Goal: Communication & Community: Share content

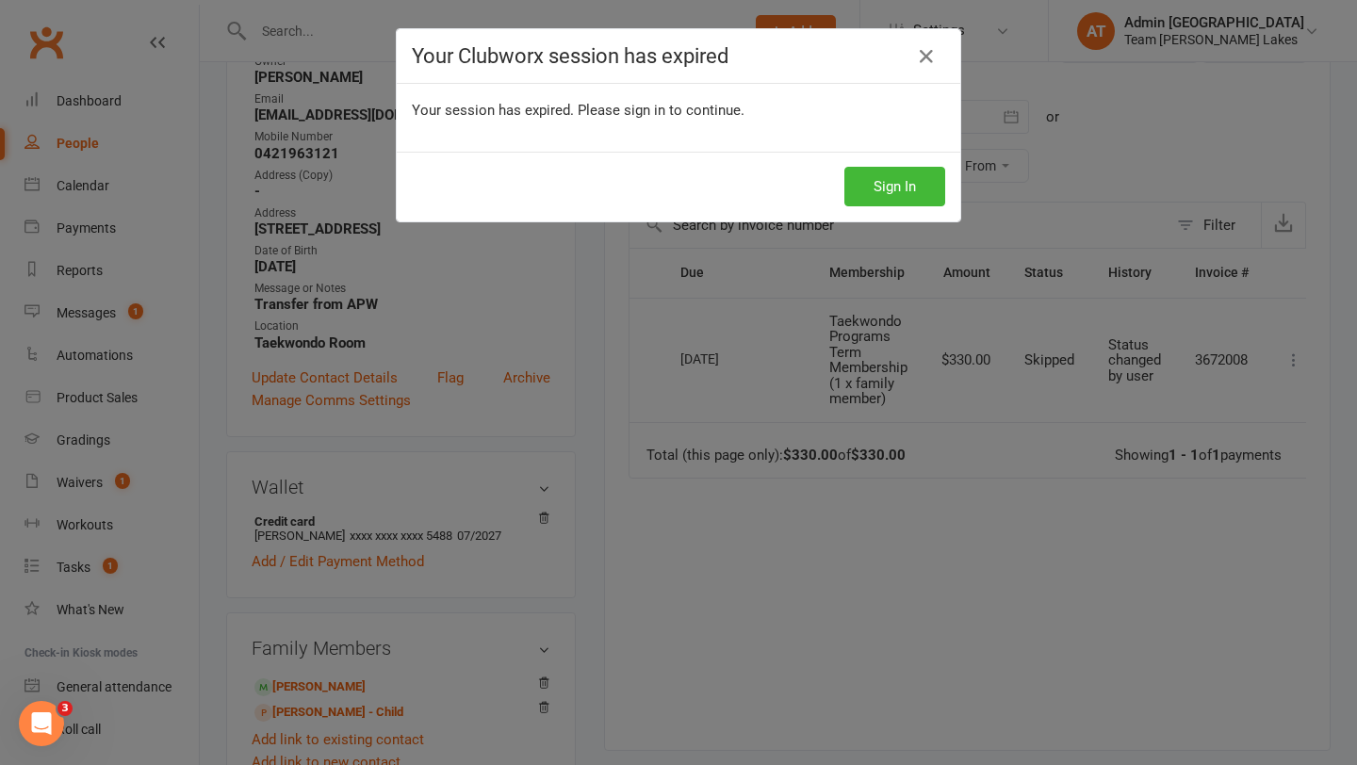
scroll to position [0, 23]
click at [928, 59] on icon at bounding box center [926, 56] width 23 height 23
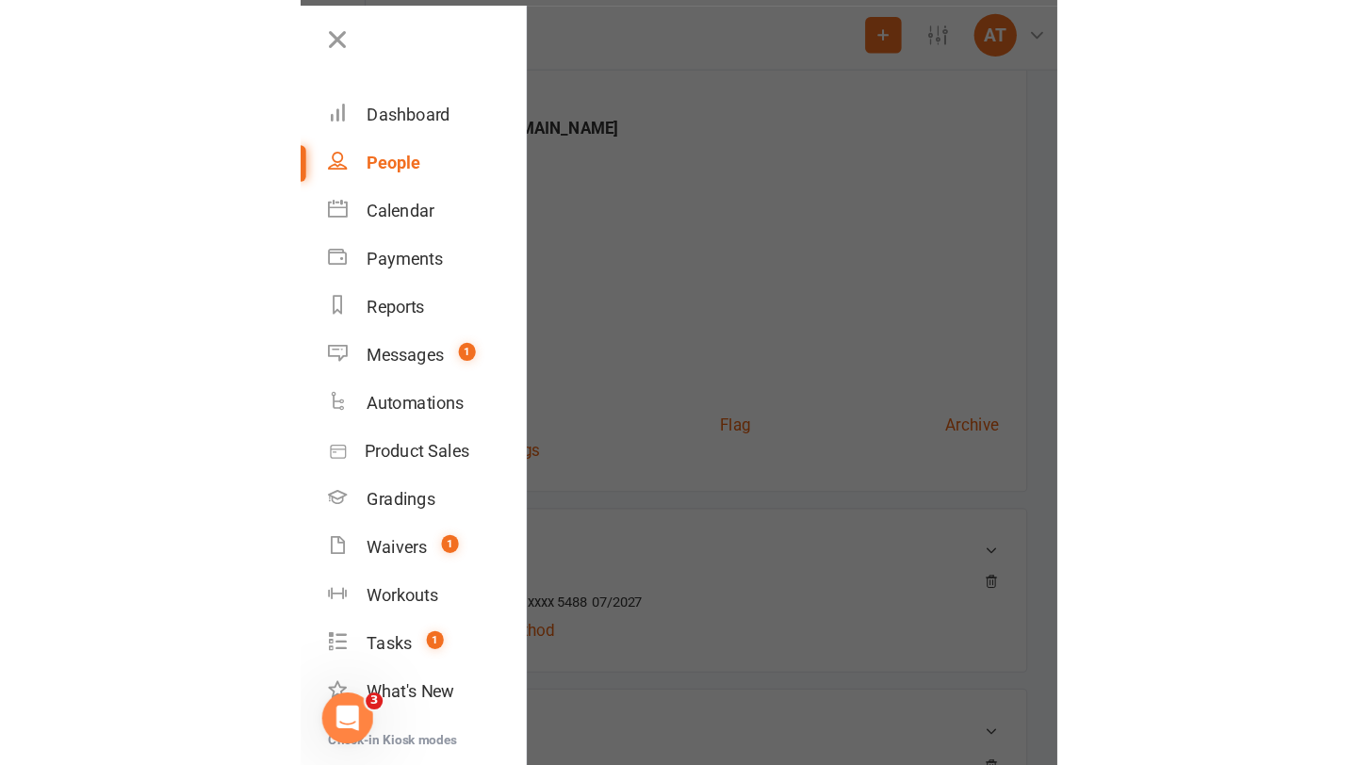
scroll to position [0, 0]
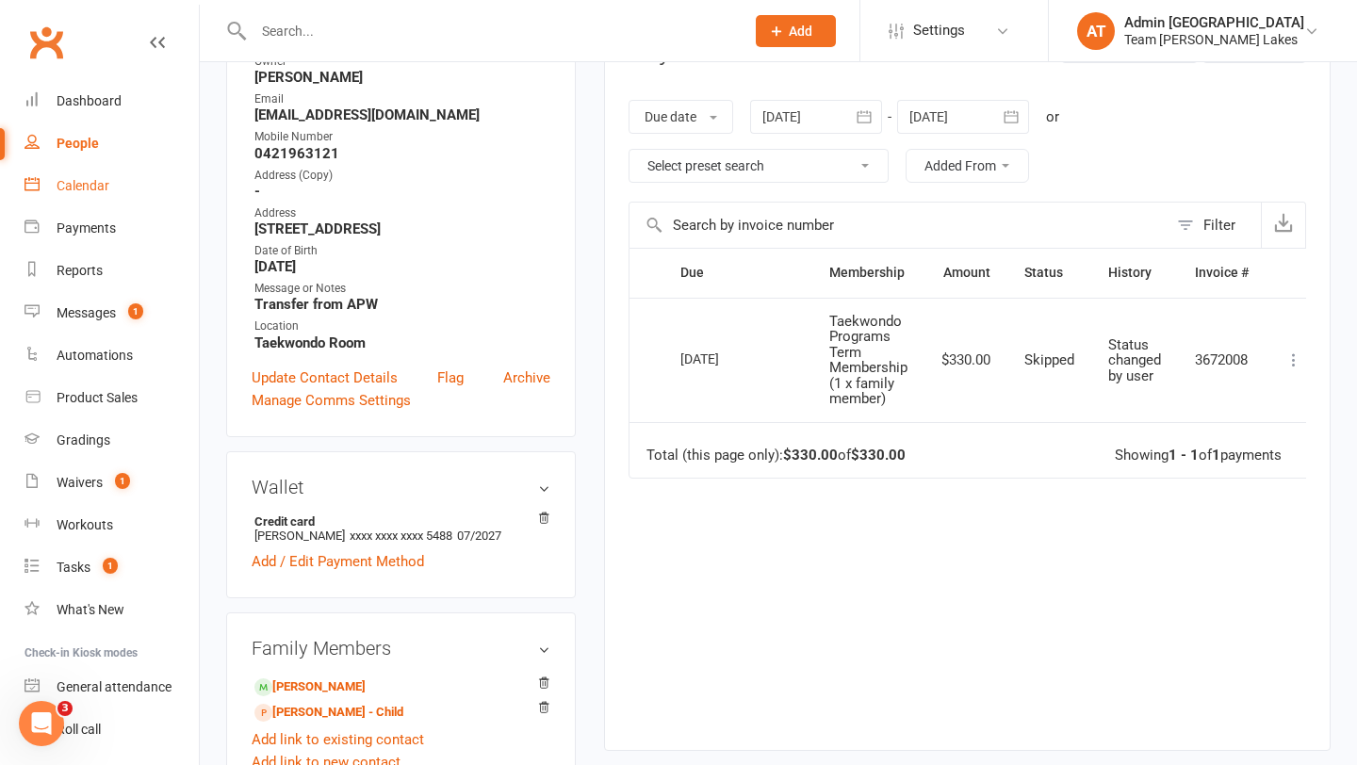
click at [97, 185] on div "Calendar" at bounding box center [83, 185] width 53 height 15
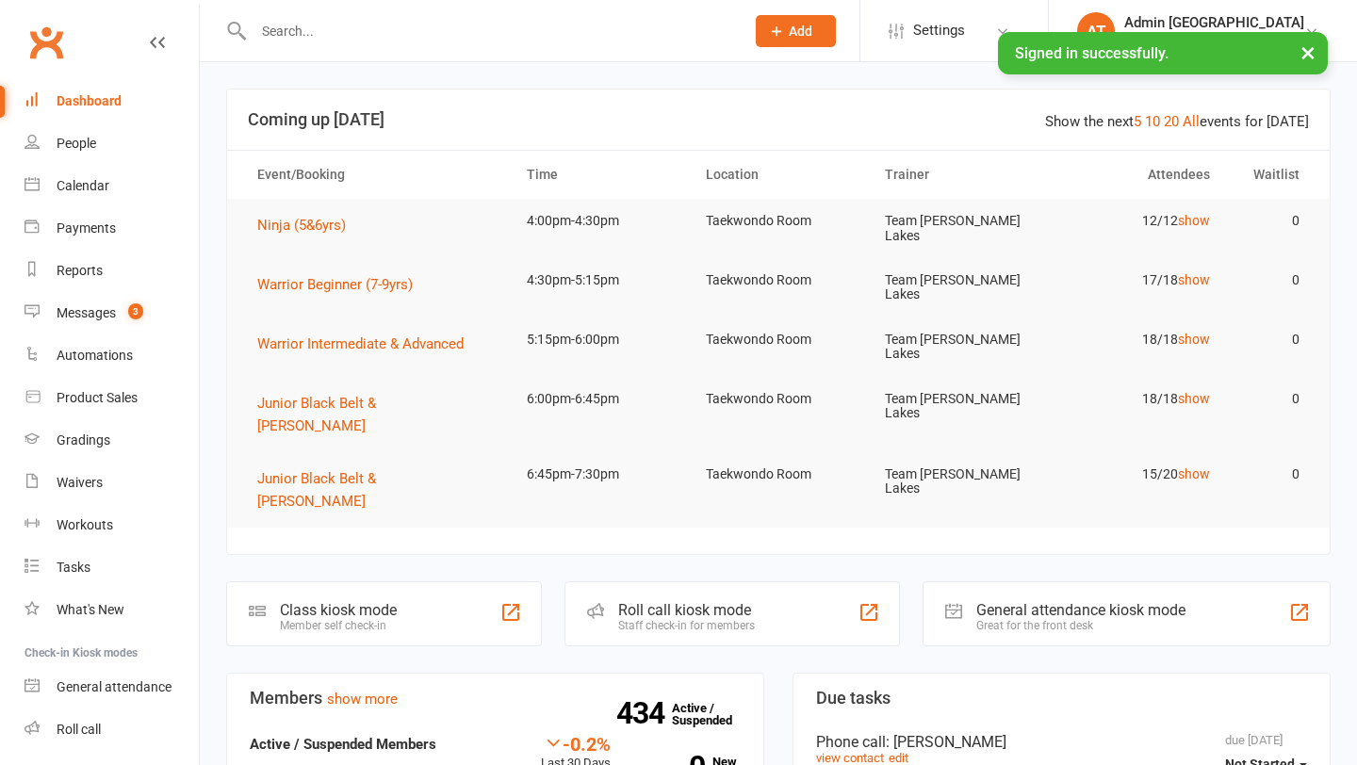
click at [338, 28] on input "text" at bounding box center [489, 31] width 483 height 26
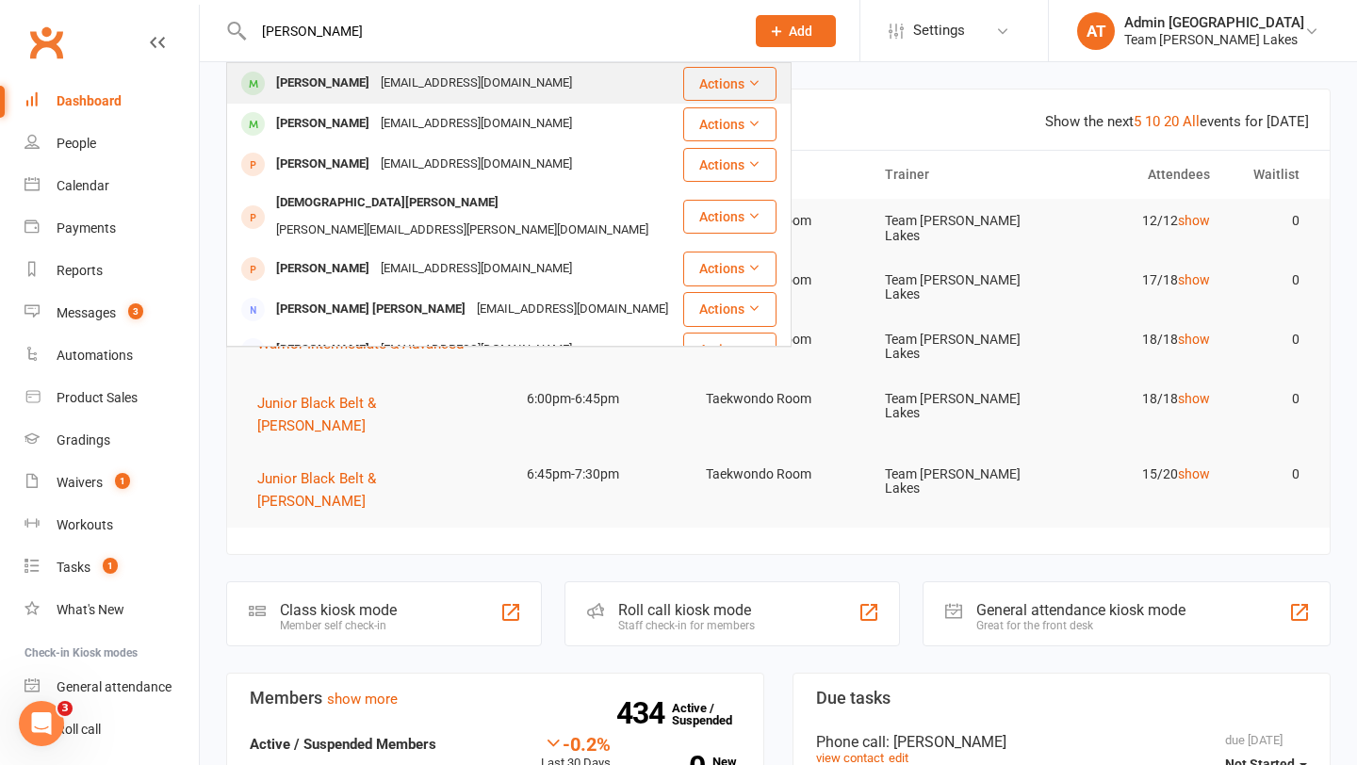
type input "[PERSON_NAME]"
click at [303, 83] on div "[PERSON_NAME]" at bounding box center [322, 83] width 105 height 27
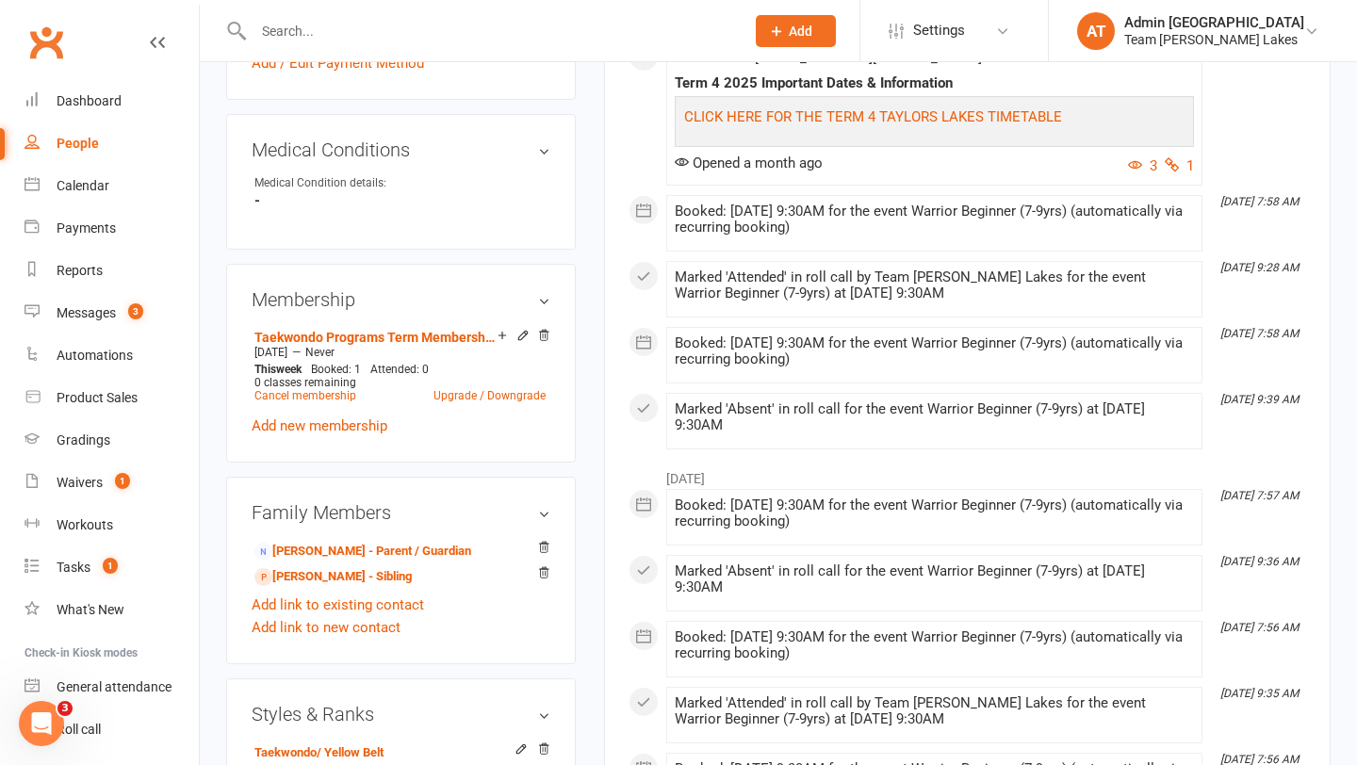
scroll to position [1030, 0]
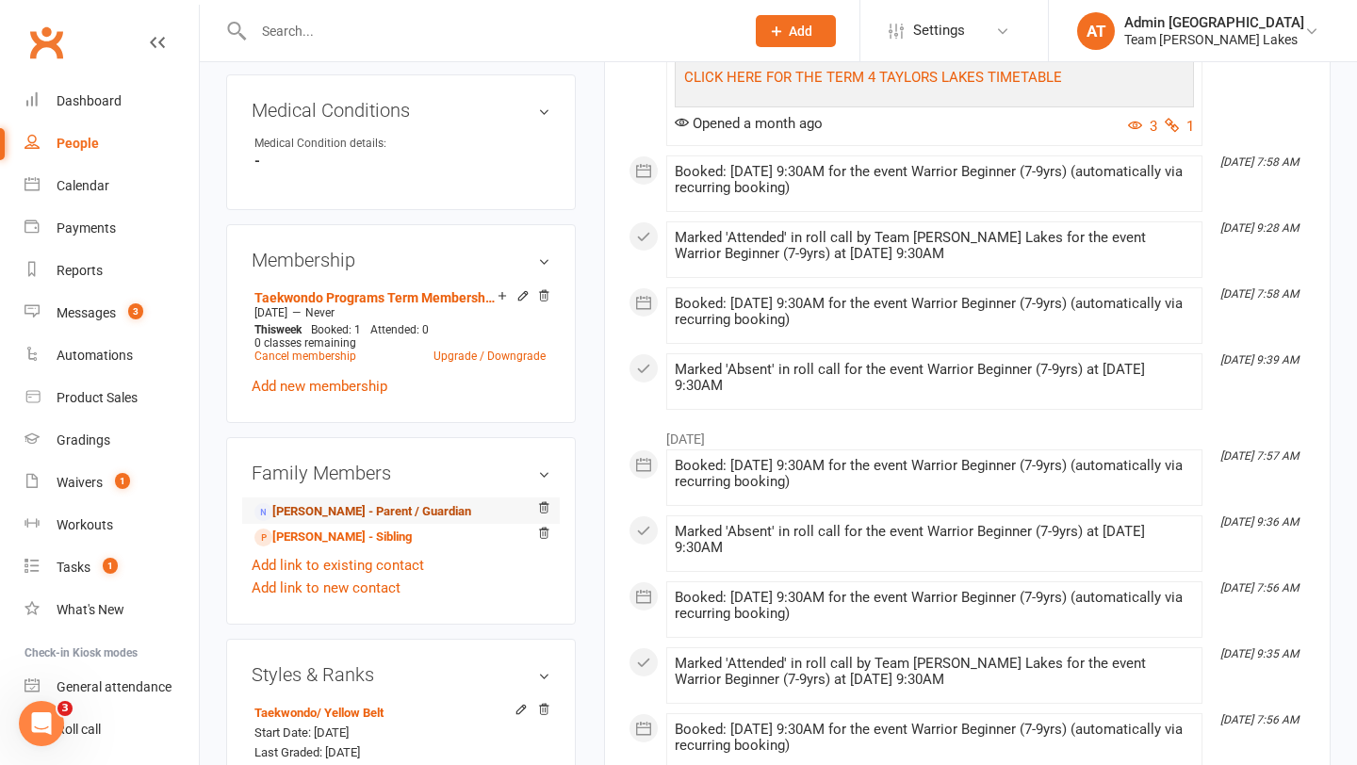
click at [354, 506] on link "[PERSON_NAME] - Parent / Guardian" at bounding box center [362, 512] width 217 height 20
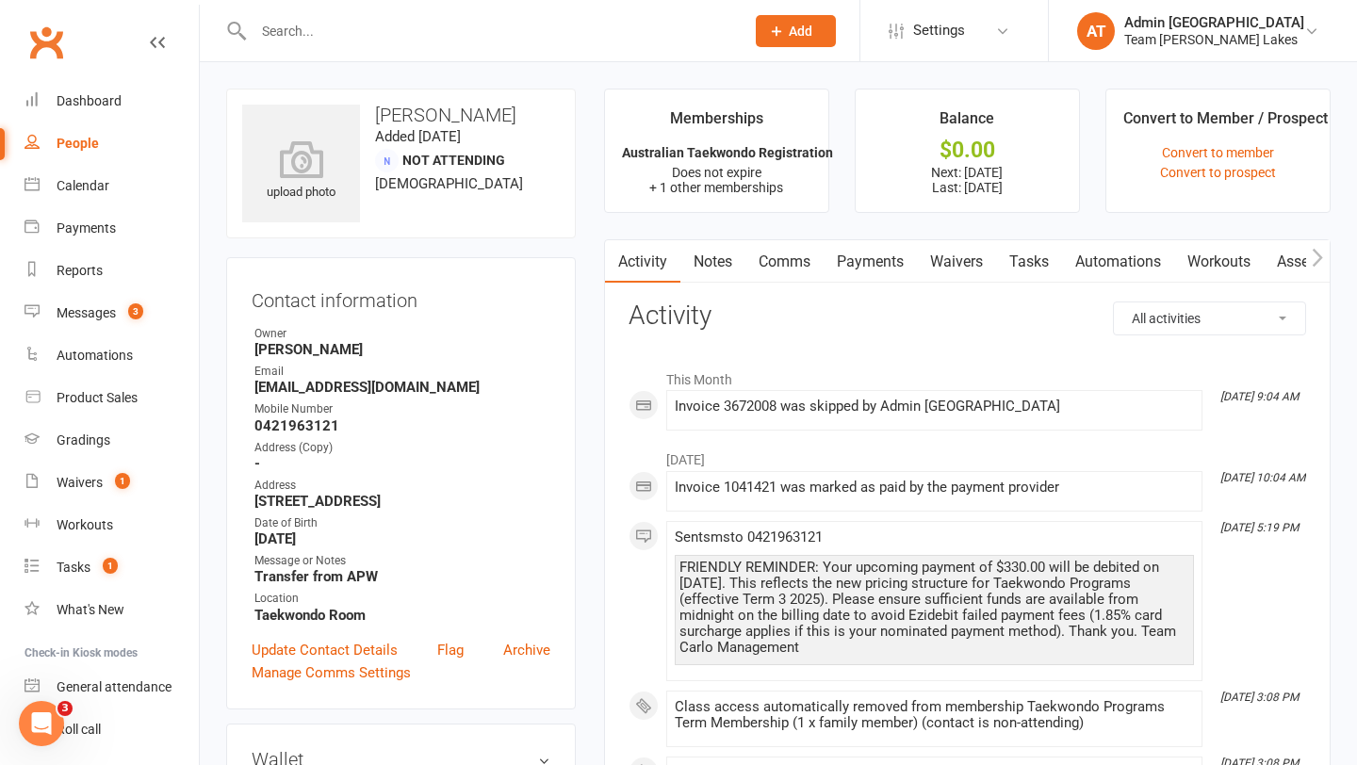
click at [961, 266] on link "Waivers" at bounding box center [956, 261] width 79 height 43
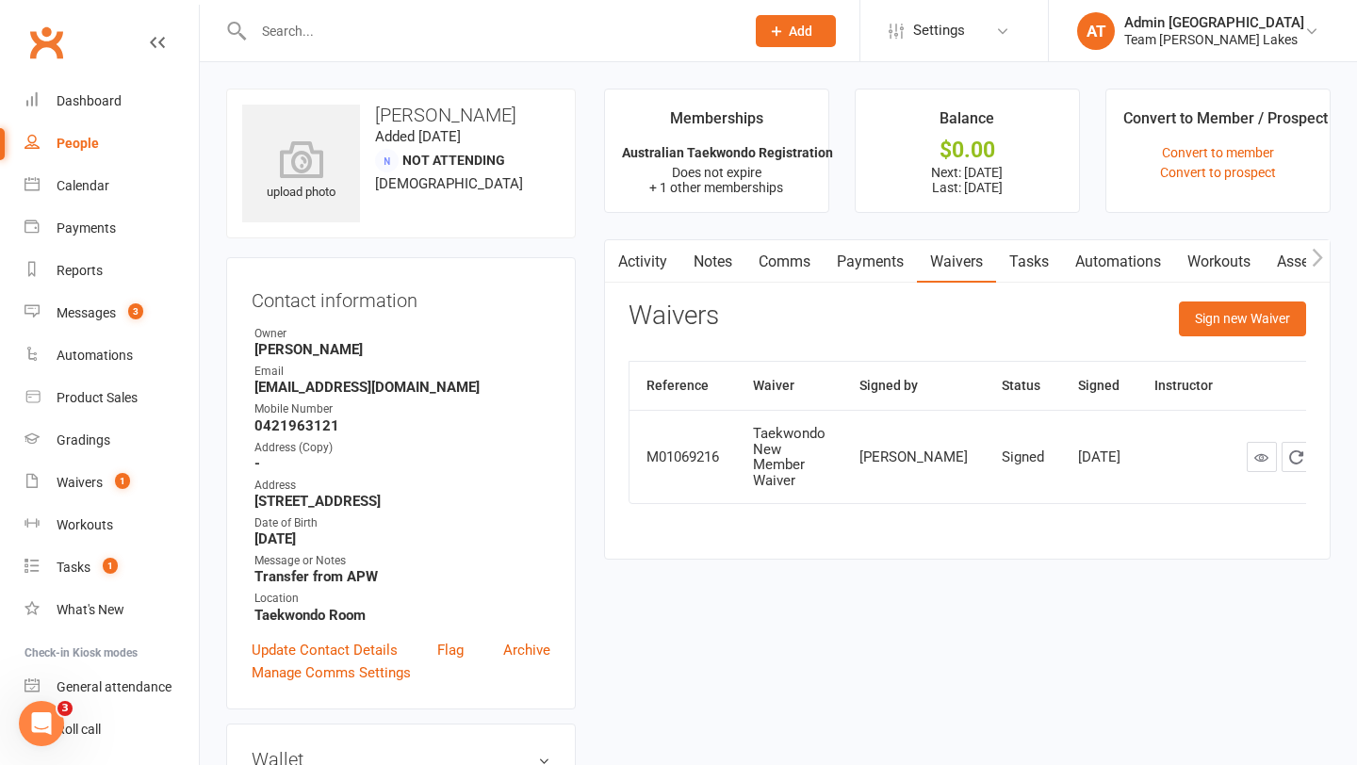
click at [884, 264] on link "Payments" at bounding box center [870, 261] width 93 height 43
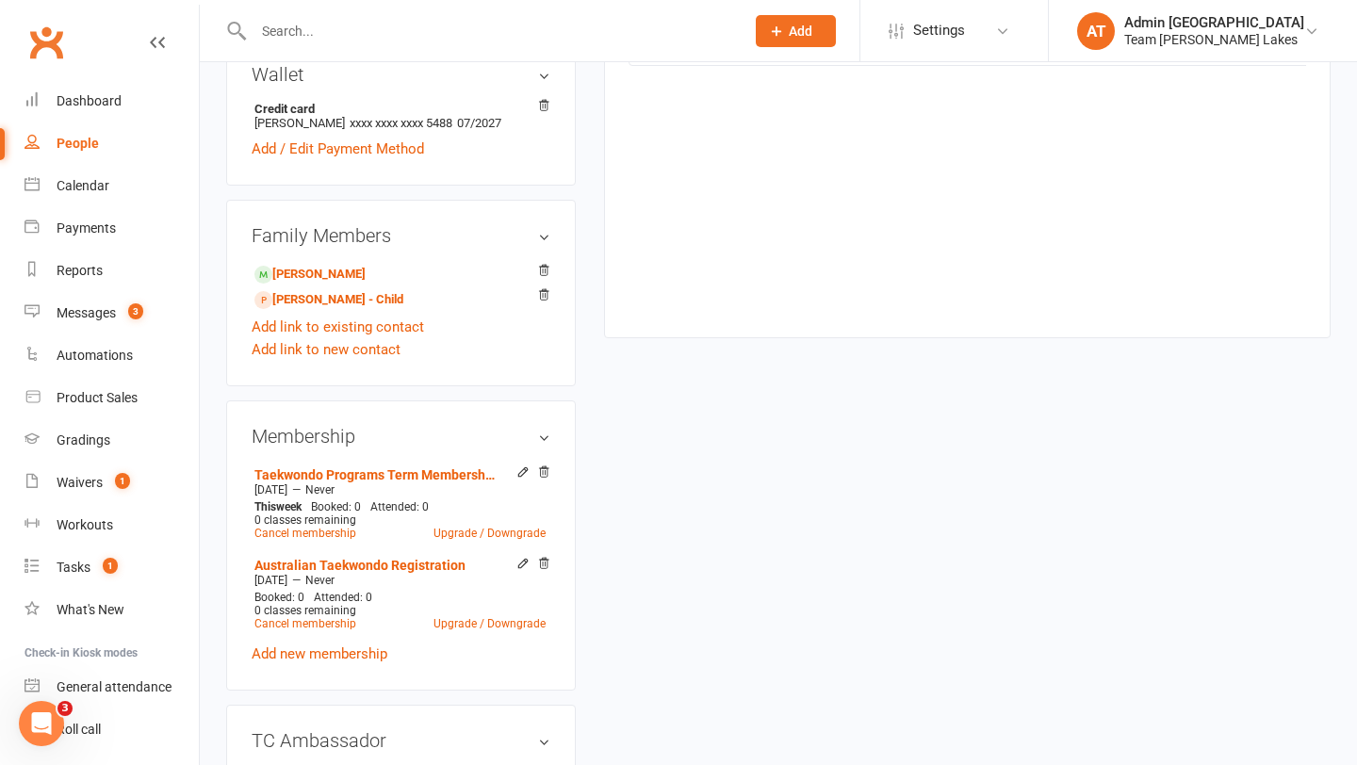
scroll to position [684, 0]
click at [81, 313] on div "Messages" at bounding box center [86, 312] width 59 height 15
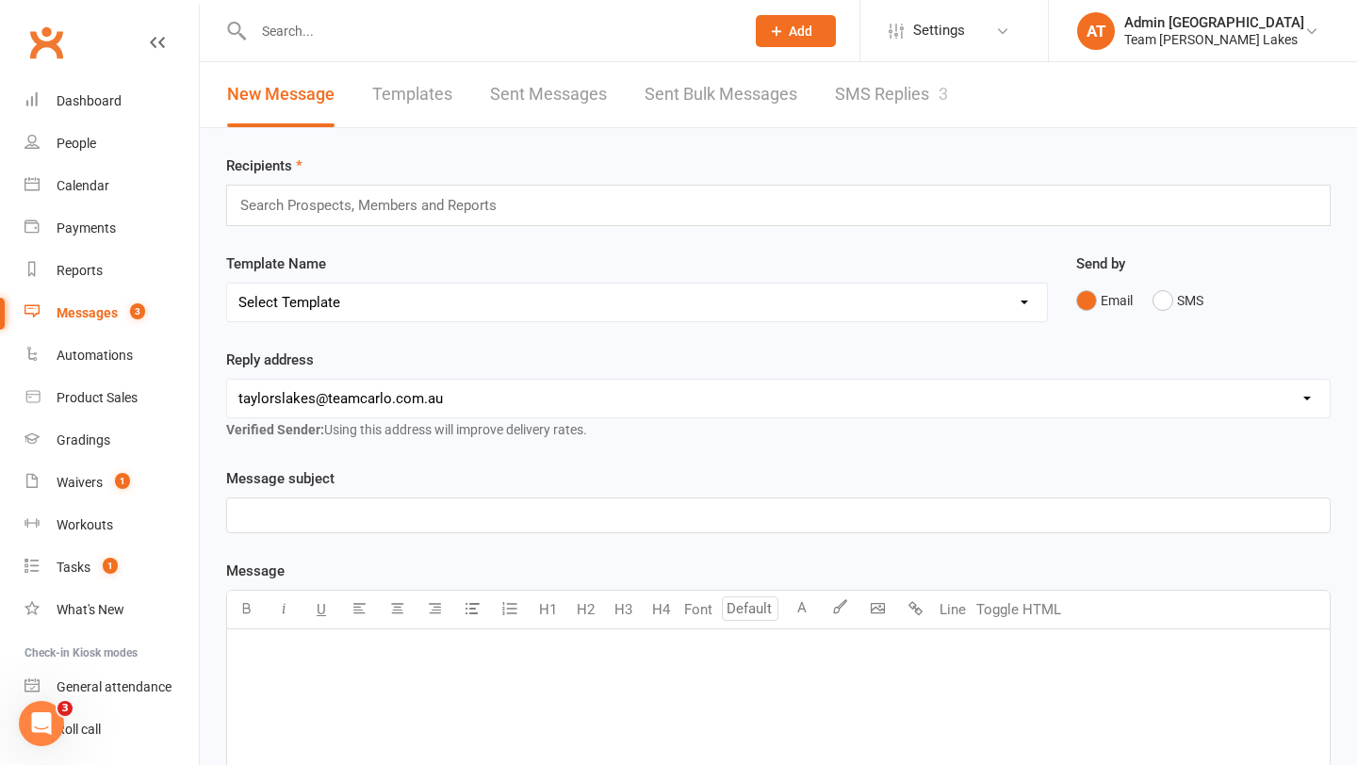
click at [859, 98] on link "SMS Replies 3" at bounding box center [891, 94] width 113 height 65
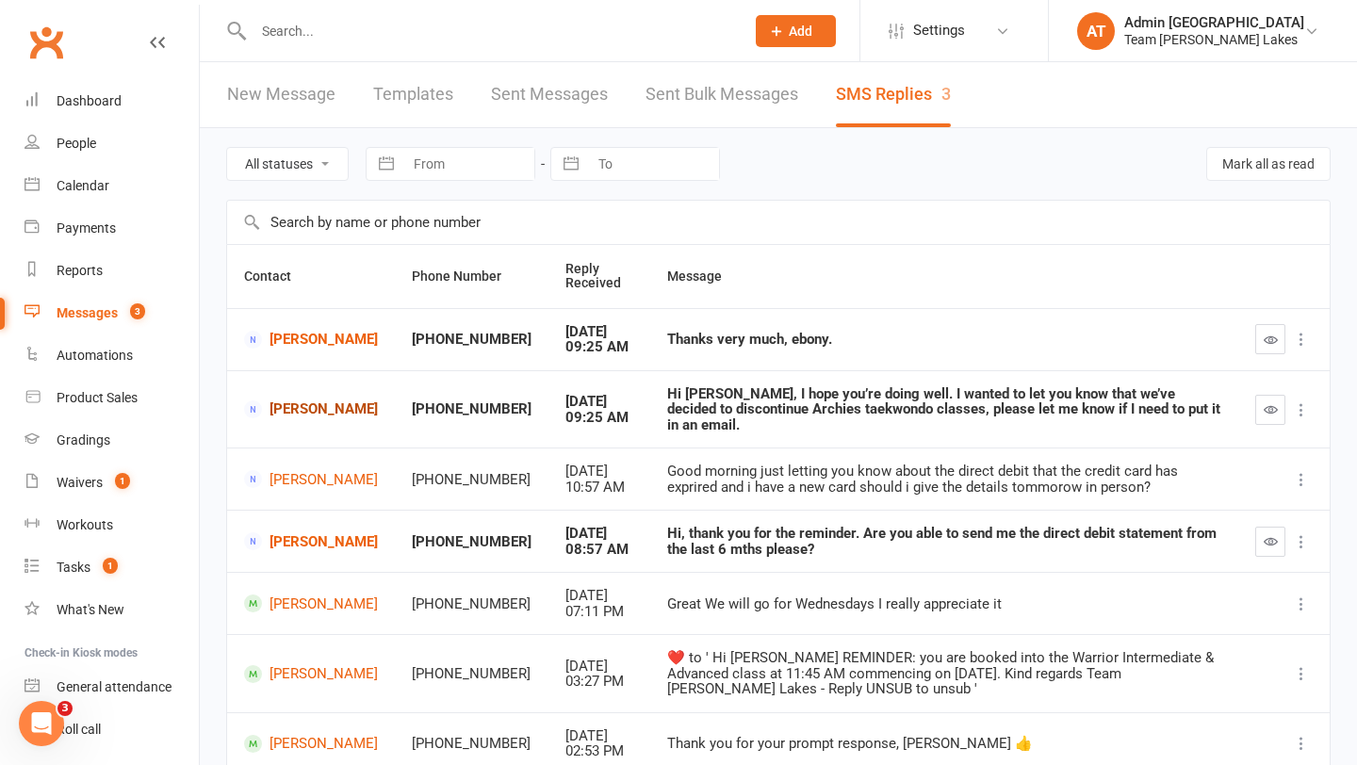
click at [291, 400] on link "[PERSON_NAME]" at bounding box center [311, 409] width 134 height 18
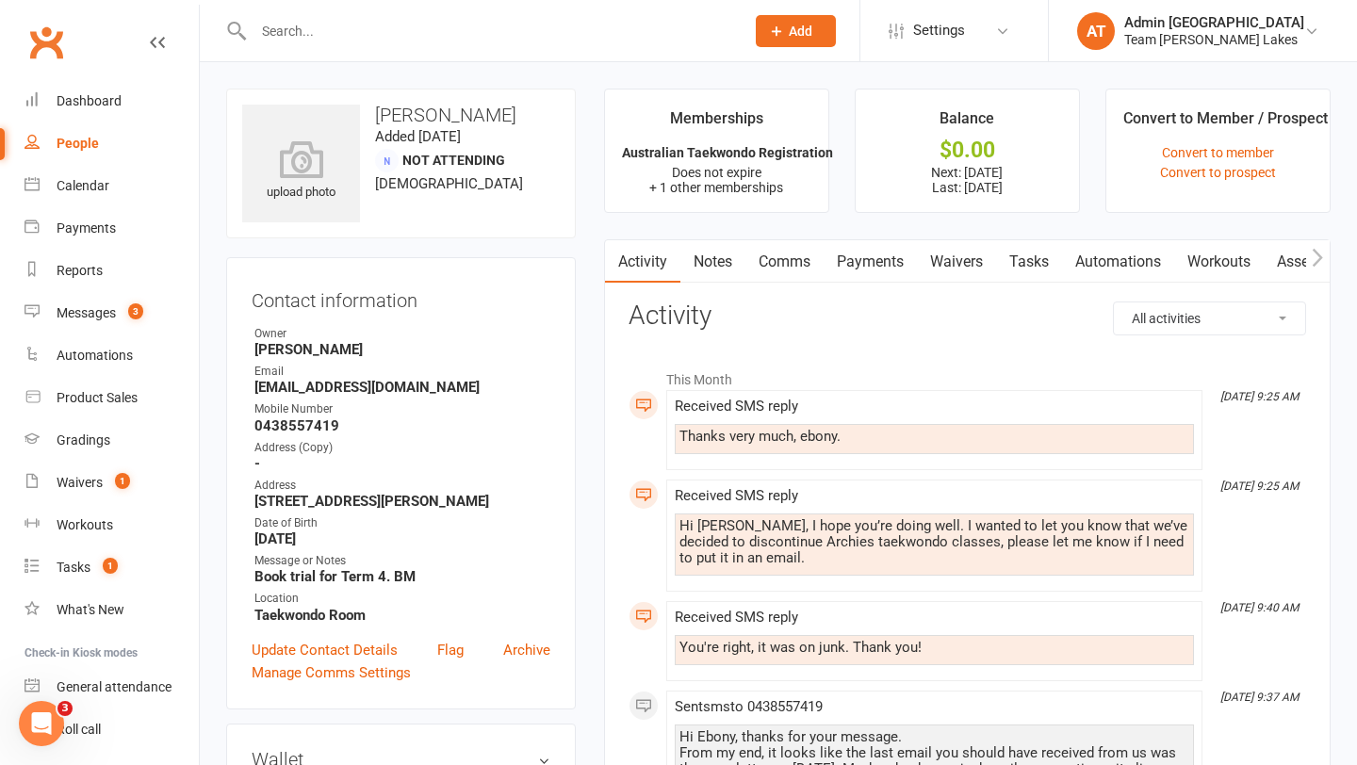
click at [879, 264] on link "Payments" at bounding box center [870, 261] width 93 height 43
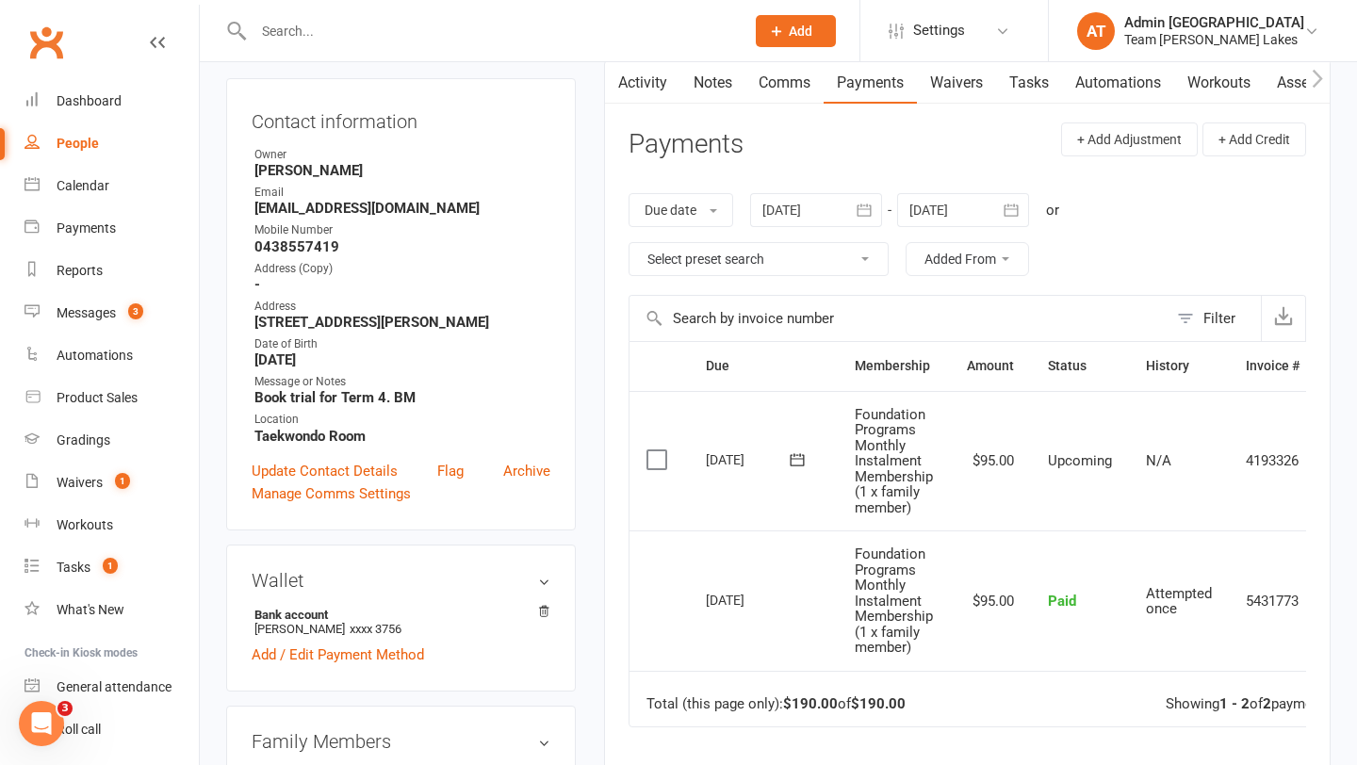
scroll to position [0, 70]
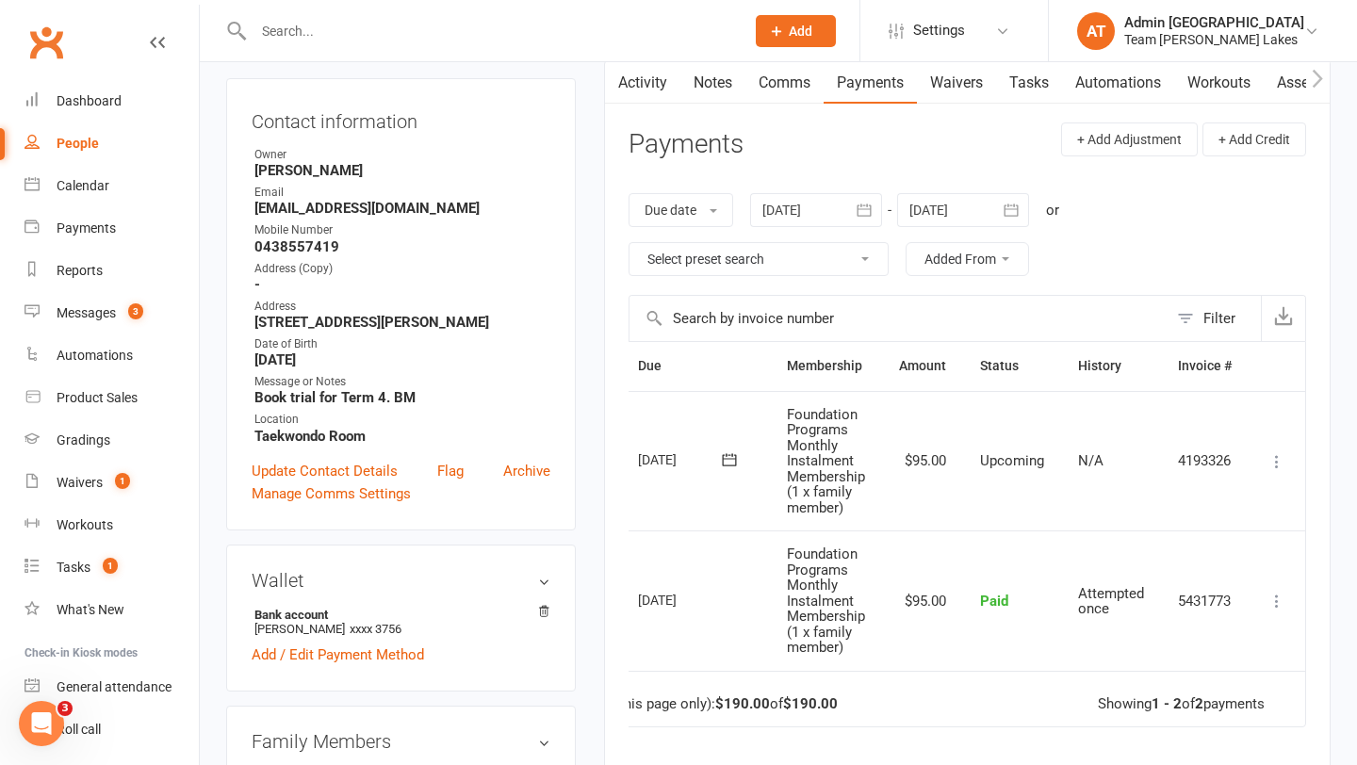
click at [1279, 463] on icon at bounding box center [1276, 461] width 19 height 19
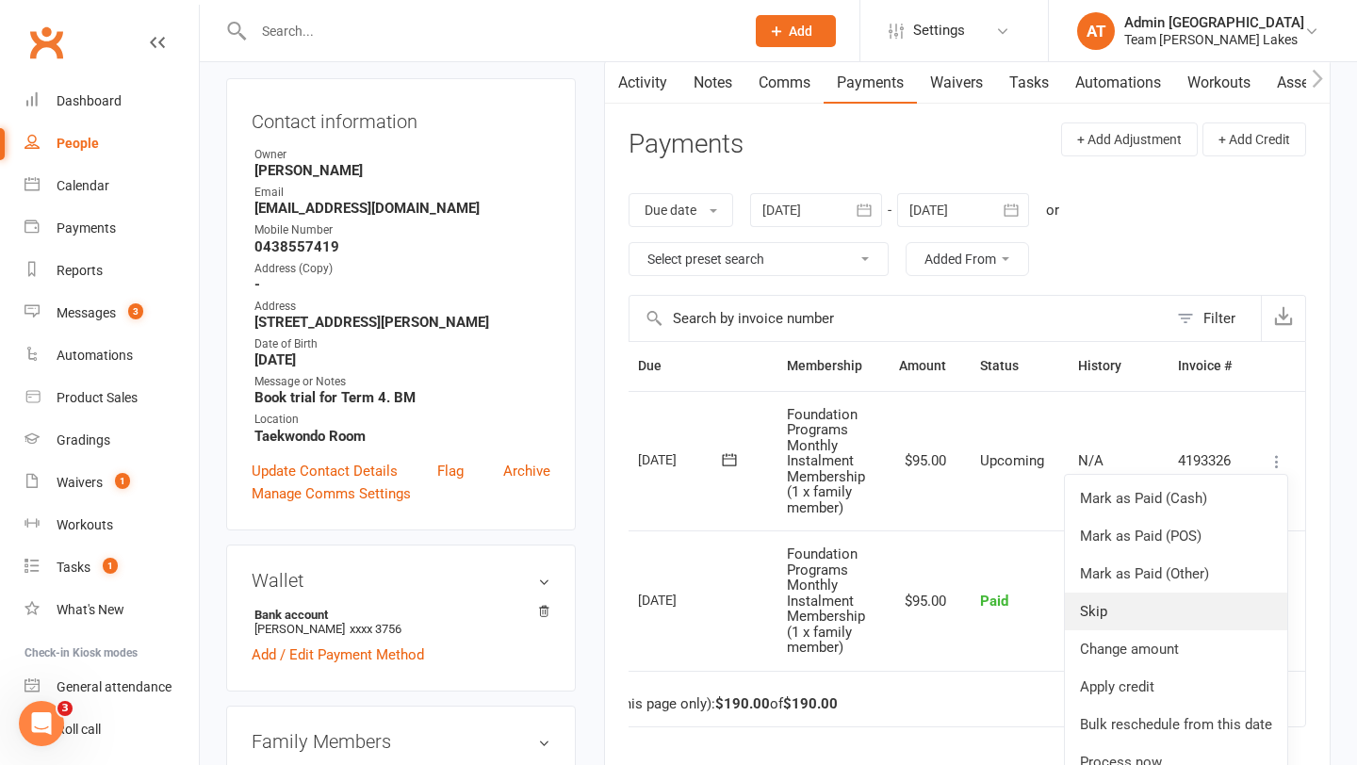
click at [1111, 607] on link "Skip" at bounding box center [1176, 612] width 222 height 38
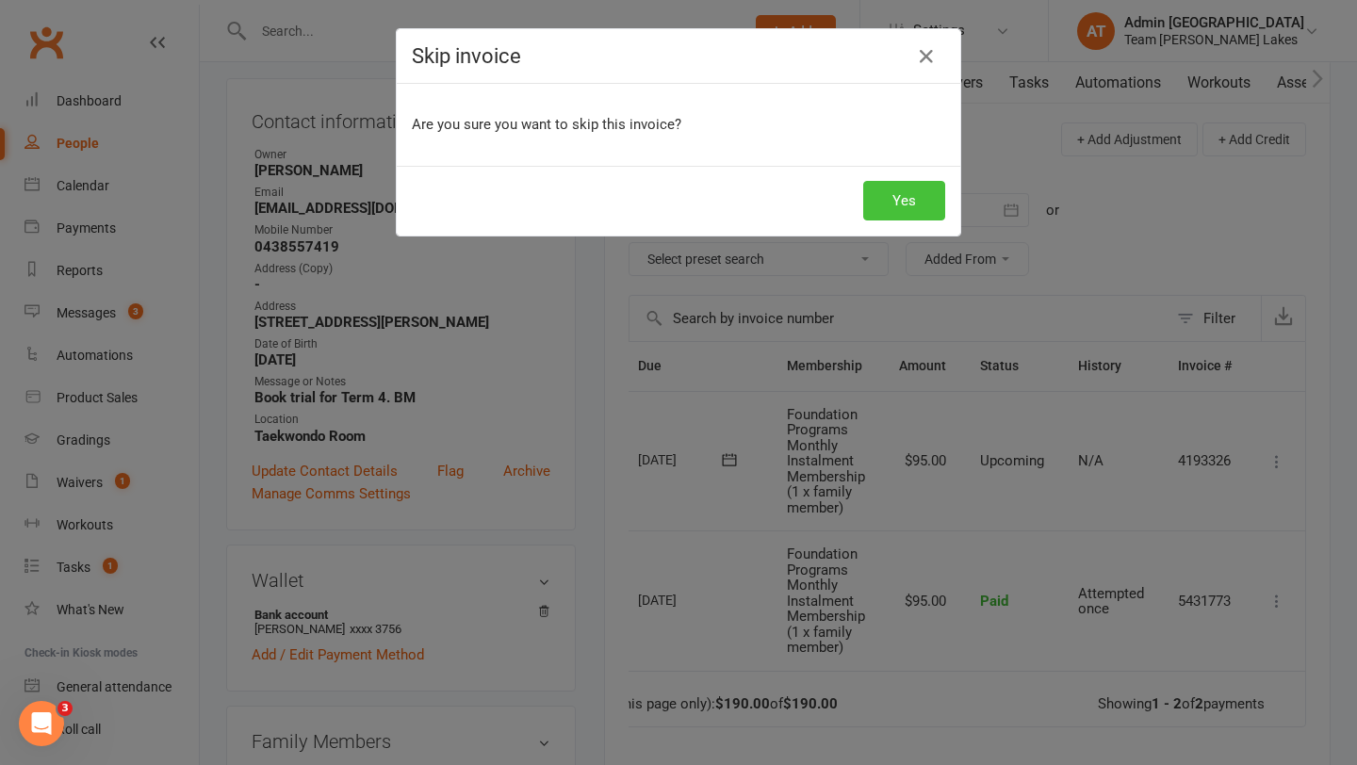
click at [922, 206] on button "Yes" at bounding box center [904, 201] width 82 height 40
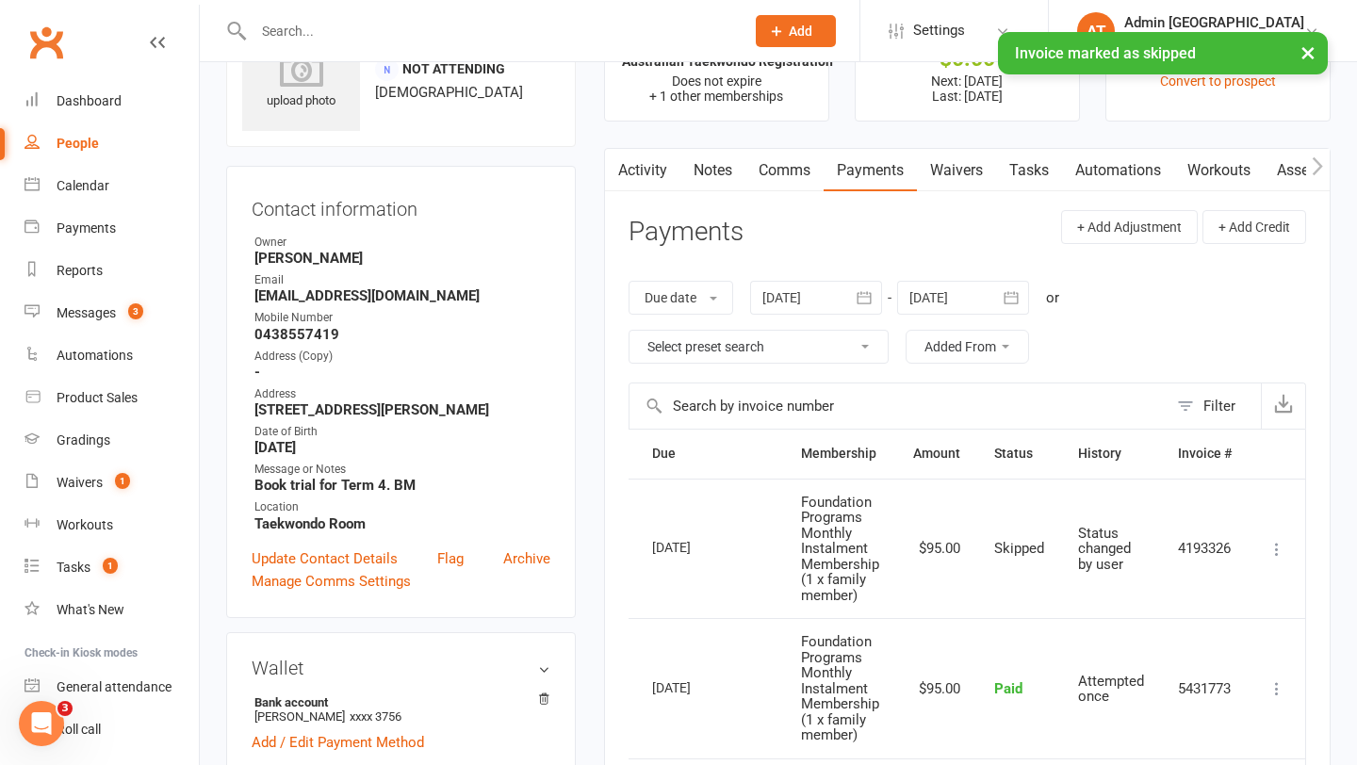
scroll to position [0, 0]
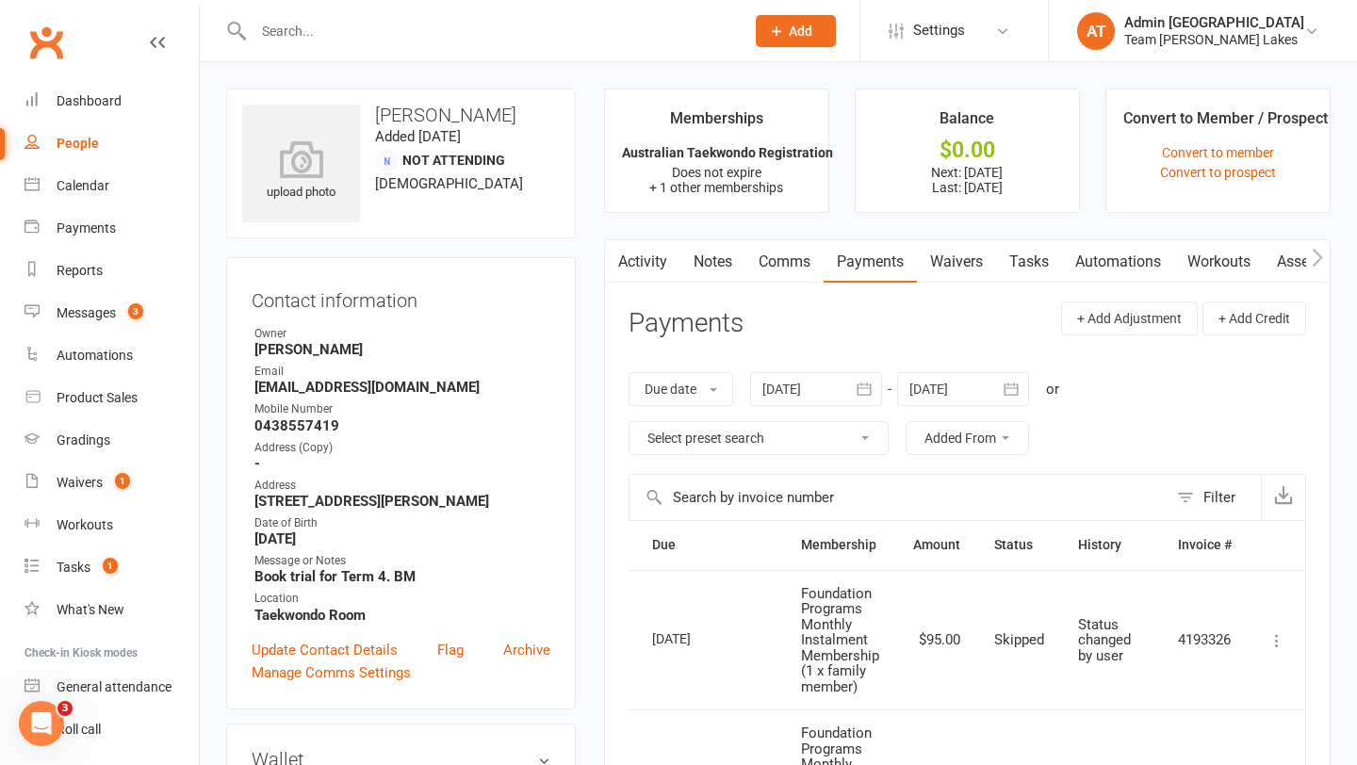
click at [794, 258] on link "Comms" at bounding box center [784, 261] width 78 height 43
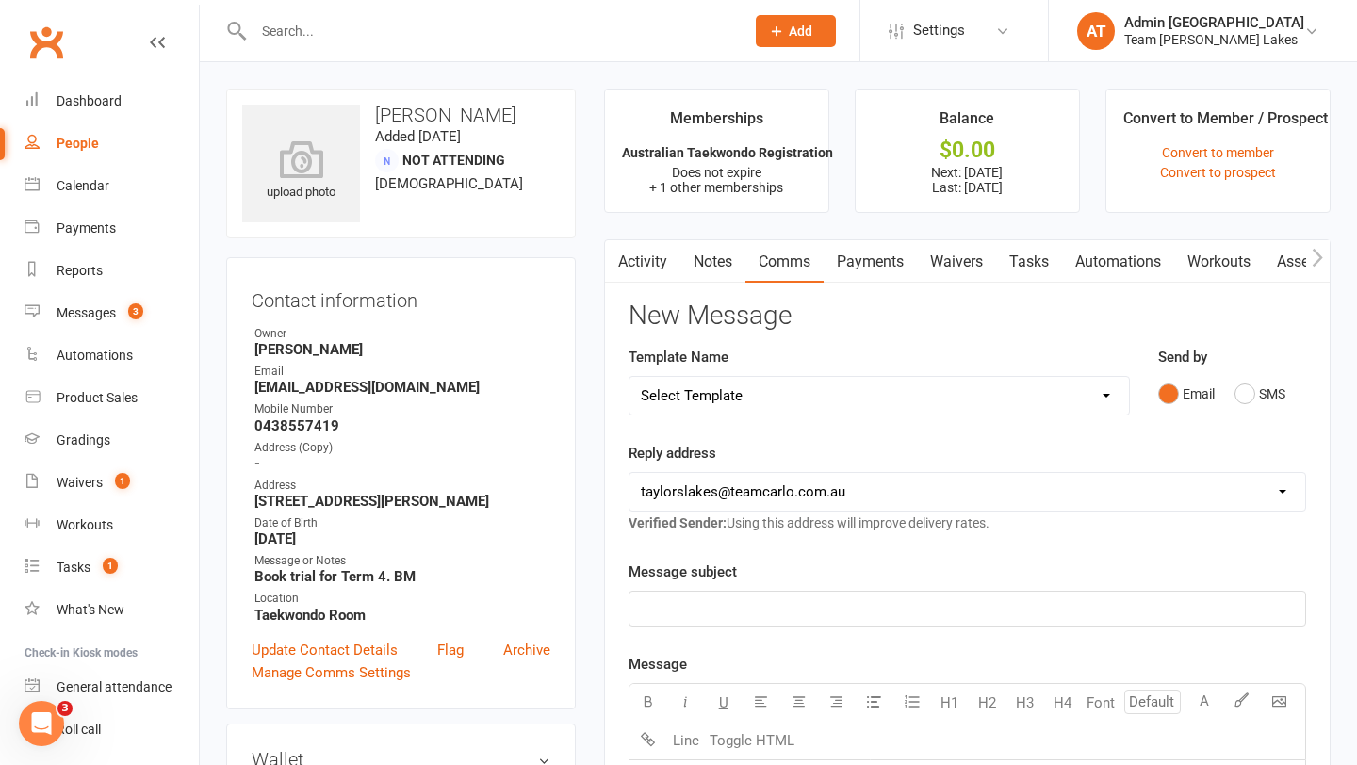
click at [1081, 392] on select "Select Template [SMS] Delivery - Class change advice [SMS] Direct Debit - AT Pa…" at bounding box center [878, 396] width 499 height 38
select select "13"
click at [629, 377] on select "Select Template [SMS] Delivery - Class change advice [SMS] Direct Debit - AT Pa…" at bounding box center [878, 396] width 499 height 38
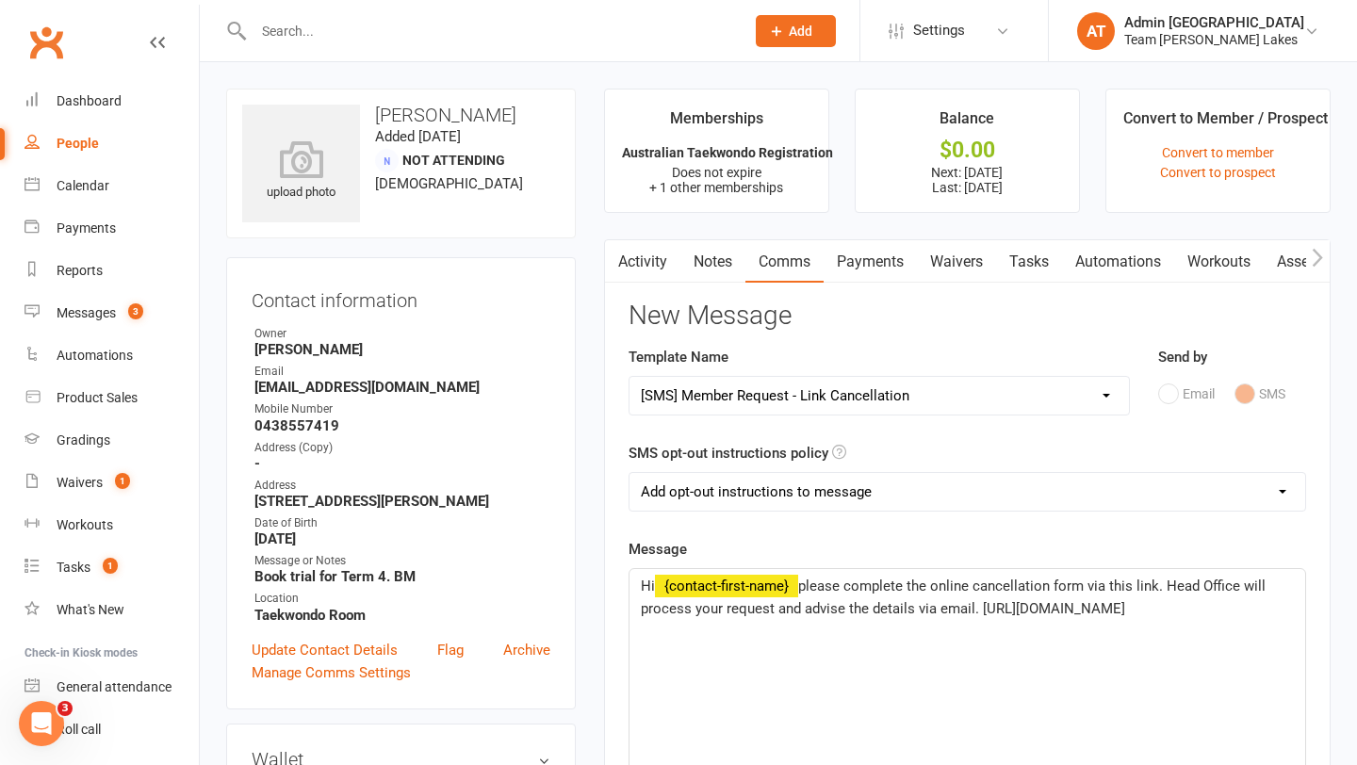
click at [1157, 584] on span "please complete the online cancellation form via this link. Head Office will pr…" at bounding box center [955, 598] width 628 height 40
click at [1023, 626] on p "Hi ﻿ {contact-first-name} please complete the online cancellation form via this…" at bounding box center [967, 609] width 653 height 68
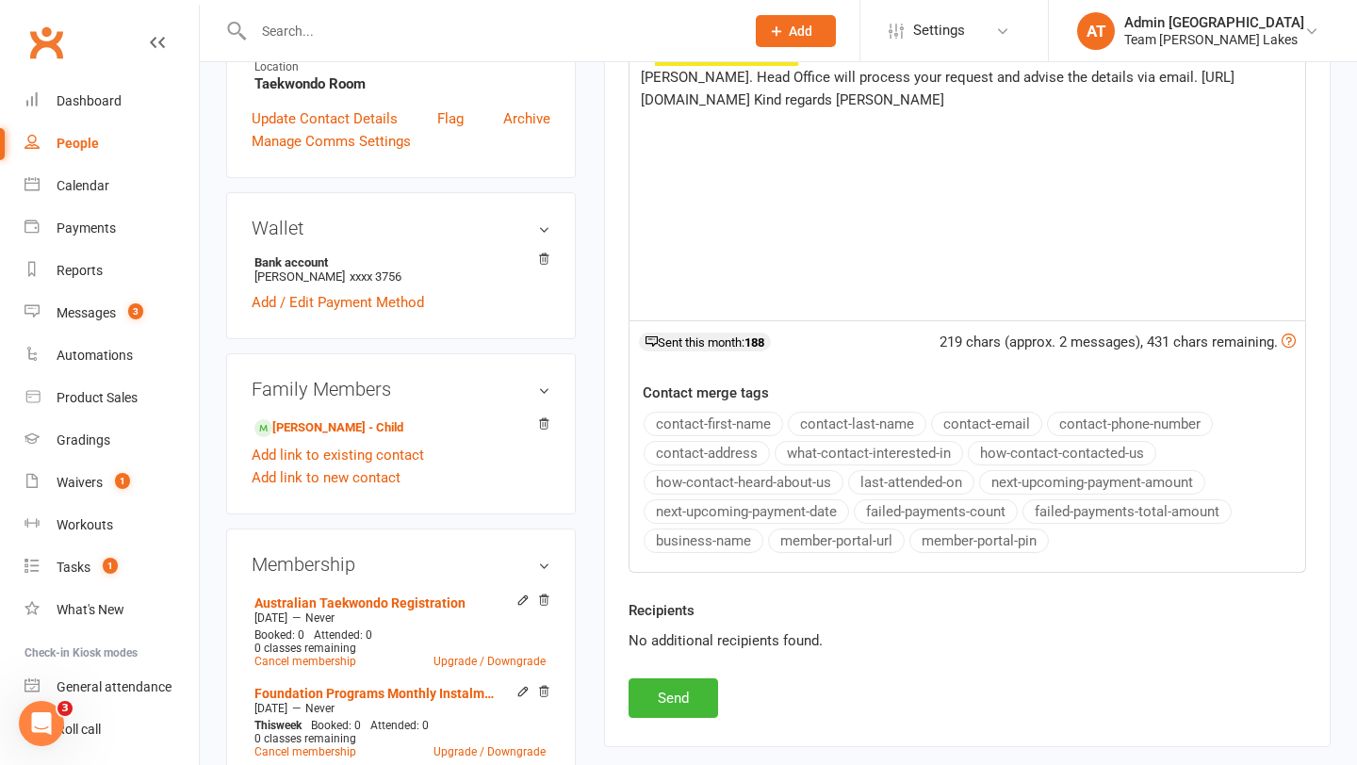
scroll to position [612, 0]
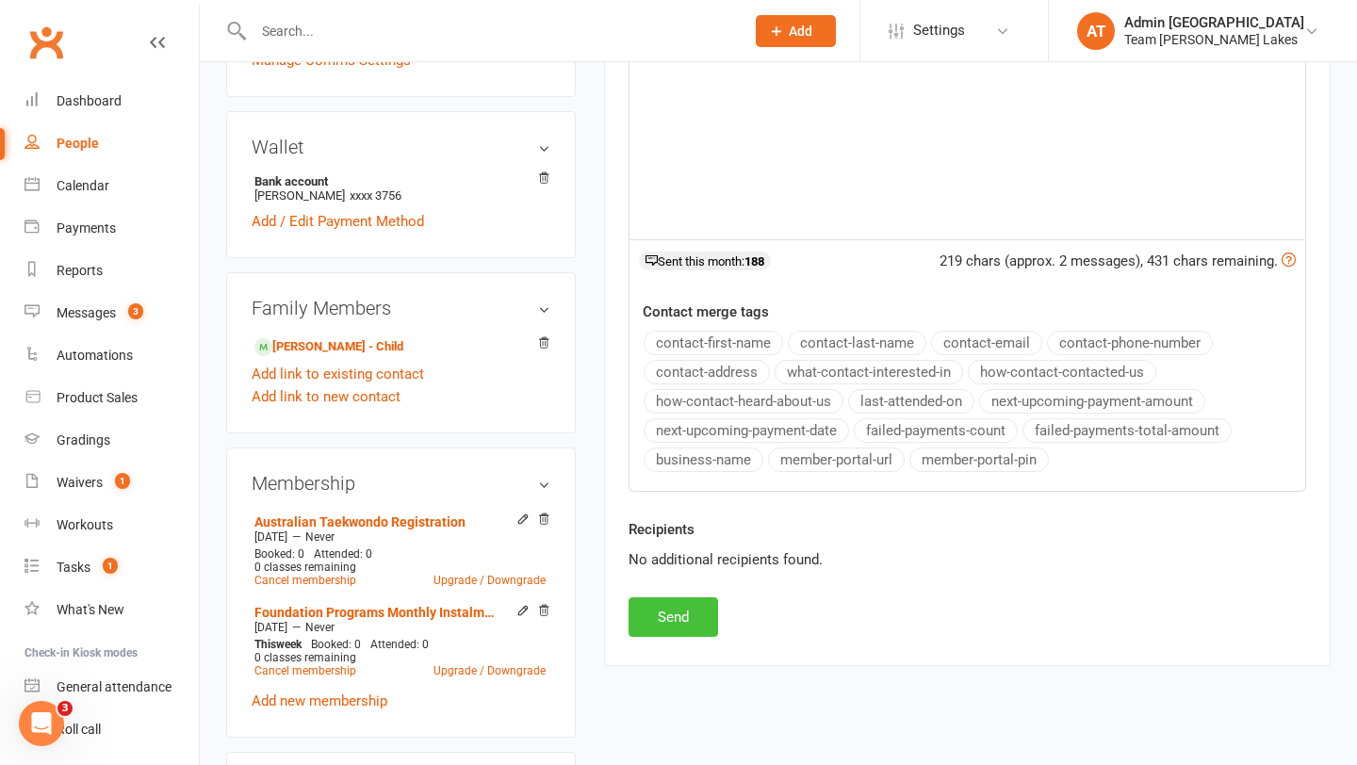
click at [692, 615] on button "Send" at bounding box center [673, 617] width 90 height 40
select select
